Goal: Browse casually

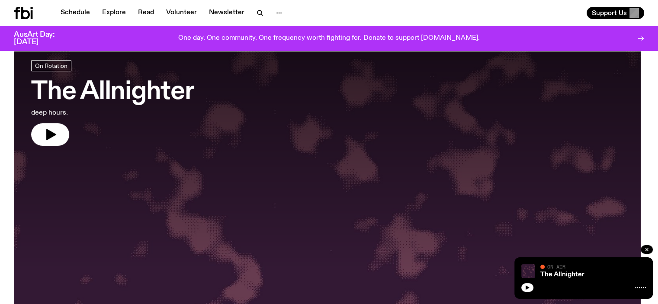
scroll to position [43, 0]
click at [54, 133] on icon "button" at bounding box center [51, 133] width 10 height 11
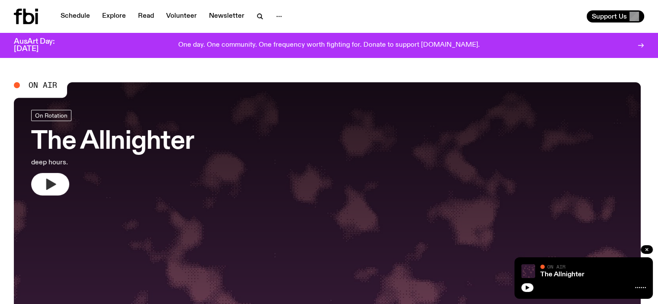
click at [52, 187] on icon "button" at bounding box center [51, 184] width 10 height 11
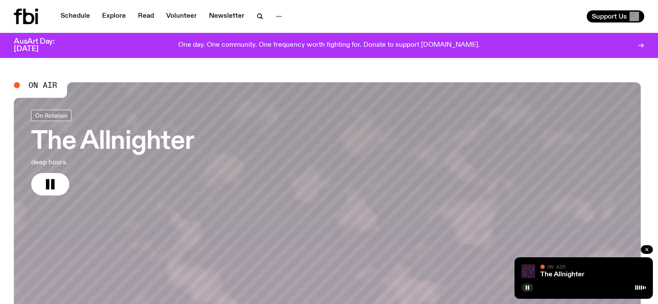
drag, startPoint x: 48, startPoint y: 173, endPoint x: 0, endPoint y: 321, distance: 155.6
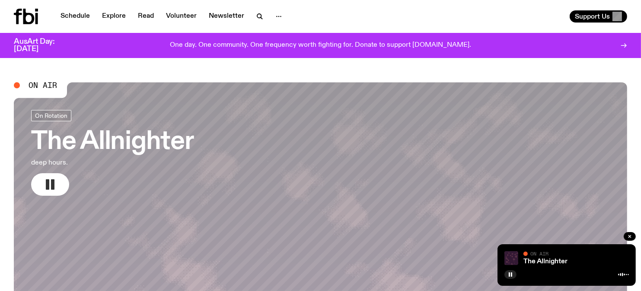
click at [55, 181] on icon "button" at bounding box center [50, 184] width 14 height 14
